Goal: Information Seeking & Learning: Find specific fact

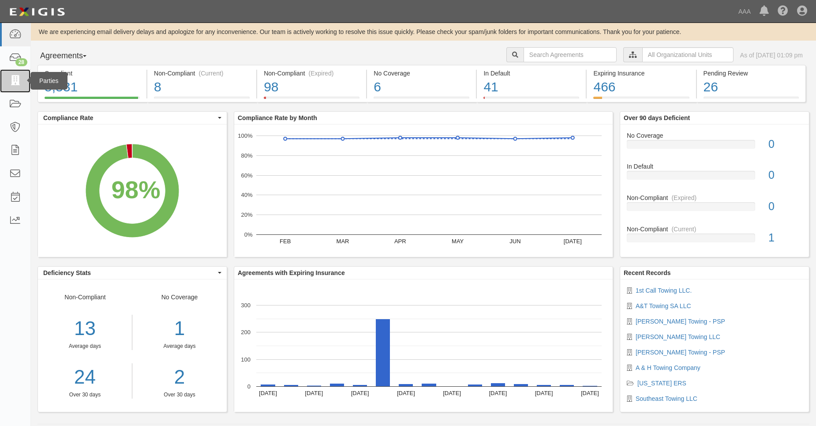
click at [22, 80] on link at bounding box center [15, 80] width 30 height 23
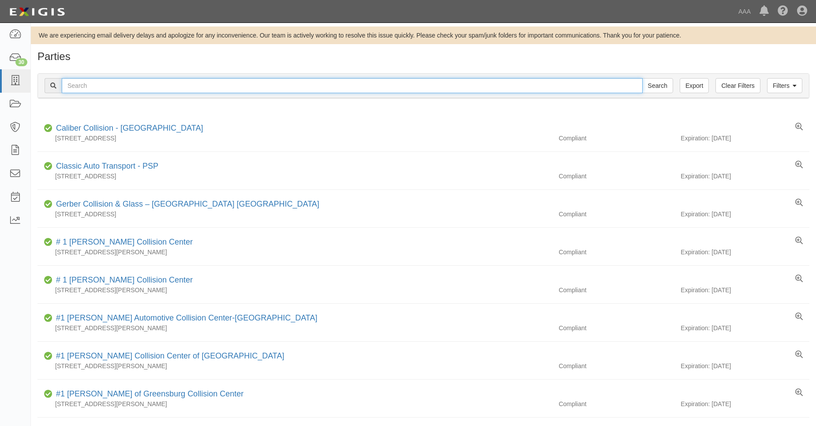
click at [69, 88] on input "text" at bounding box center [352, 85] width 581 height 15
type input "31202"
click at [642, 78] on input "Search" at bounding box center [657, 85] width 31 height 15
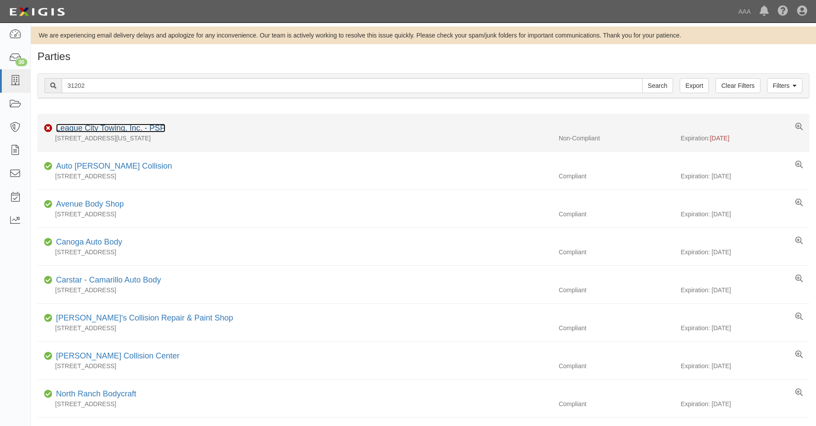
click at [84, 126] on link "League City Towing, Inc. - PSP" at bounding box center [110, 128] width 109 height 9
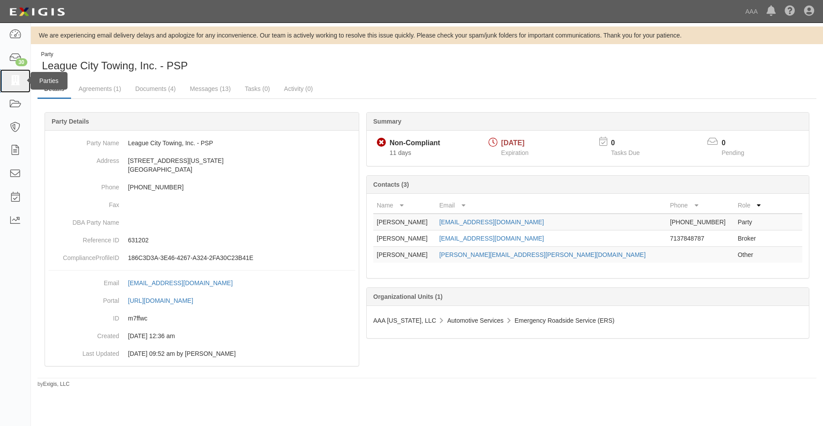
click at [15, 86] on icon at bounding box center [15, 81] width 12 height 10
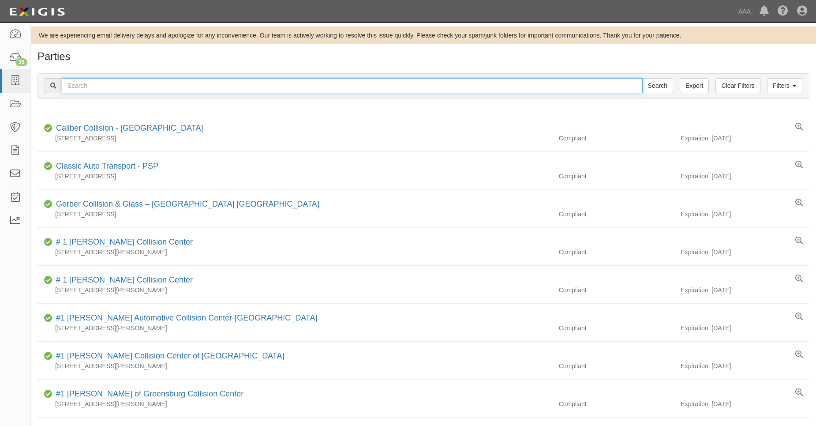
click at [86, 89] on input "text" at bounding box center [352, 85] width 581 height 15
type input "31206"
click at [642, 78] on input "Search" at bounding box center [657, 85] width 31 height 15
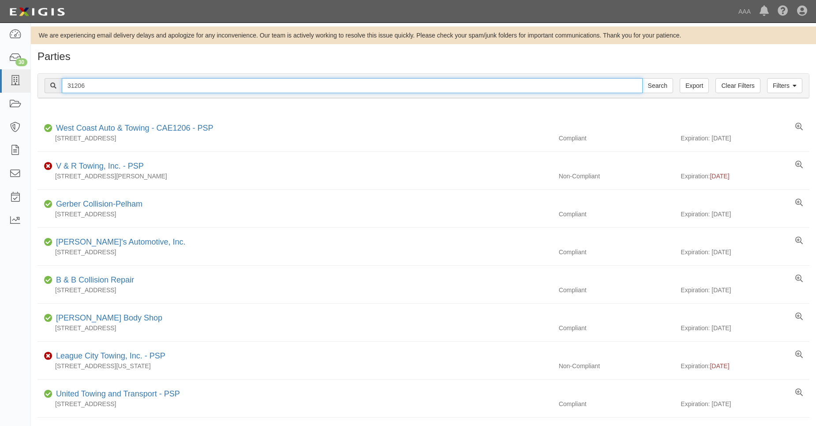
click at [93, 91] on input "31206" at bounding box center [352, 85] width 581 height 15
click at [80, 86] on input "31206" at bounding box center [352, 85] width 581 height 15
type input "31246"
click at [642, 78] on input "Search" at bounding box center [657, 85] width 31 height 15
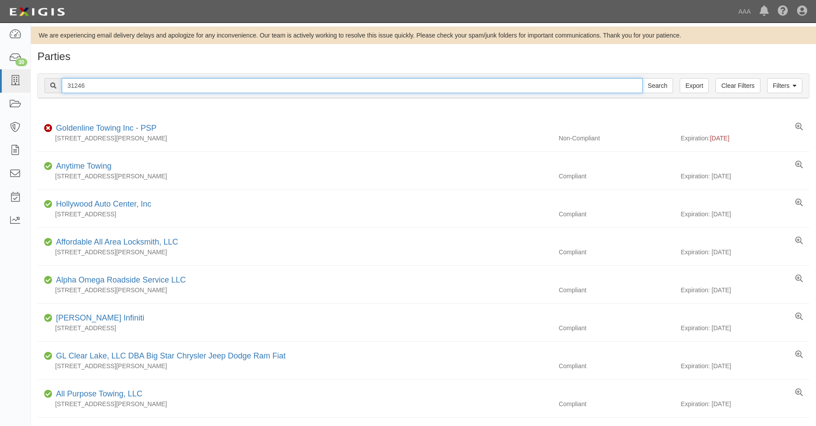
drag, startPoint x: 88, startPoint y: 90, endPoint x: 59, endPoint y: 83, distance: 30.0
click at [59, 83] on div "31246 Search" at bounding box center [359, 85] width 629 height 15
